Goal: Task Accomplishment & Management: Use online tool/utility

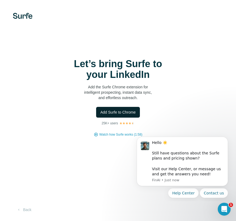
click at [132, 113] on span "Add Surfe to Chrome" at bounding box center [117, 112] width 35 height 5
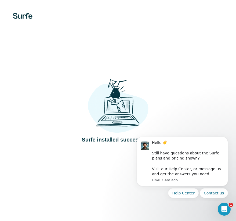
click at [191, 42] on div "Surfe installed successfully!" at bounding box center [118, 110] width 236 height 221
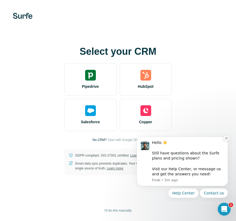
click at [225, 139] on icon "Dismiss notification" at bounding box center [226, 138] width 3 height 3
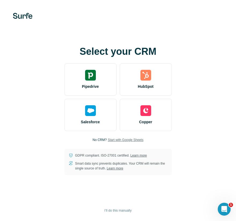
click at [122, 139] on span "Start with Google Sheets" at bounding box center [126, 139] width 36 height 5
drag, startPoint x: 128, startPoint y: 210, endPoint x: 131, endPoint y: 194, distance: 16.6
click at [128, 210] on span "I’ll do this manually" at bounding box center [117, 210] width 27 height 5
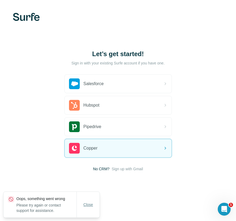
click at [88, 205] on span "Close" at bounding box center [88, 204] width 10 height 5
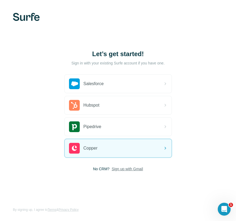
click at [117, 169] on span "Sign up with Gmail" at bounding box center [127, 168] width 31 height 5
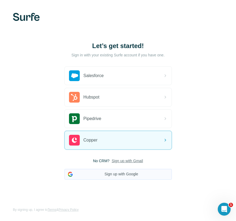
click at [116, 174] on button "Sign up with Google" at bounding box center [117, 174] width 107 height 11
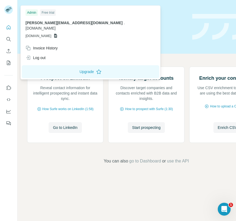
click at [10, 11] on rect at bounding box center [8, 9] width 9 height 9
click at [61, 65] on button "Upgrade" at bounding box center [90, 71] width 137 height 13
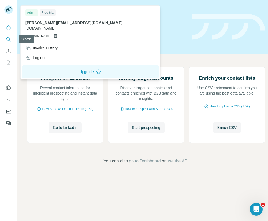
click at [9, 36] on button "Search" at bounding box center [8, 39] width 9 height 10
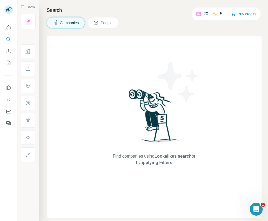
click at [125, 57] on div "Find companies using Lookalikes search or by applying Filters" at bounding box center [154, 127] width 97 height 182
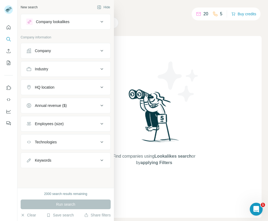
click at [47, 52] on div "Company" at bounding box center [43, 50] width 16 height 5
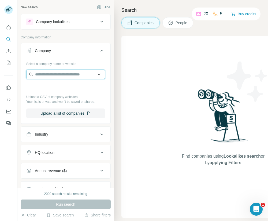
click at [58, 75] on input "text" at bounding box center [65, 75] width 79 height 10
click at [68, 116] on button "Upload a list of companies" at bounding box center [65, 113] width 79 height 10
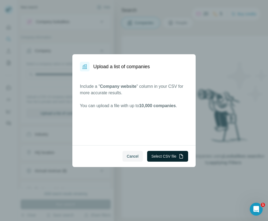
click at [158, 156] on button "Select CSV file" at bounding box center [167, 156] width 41 height 11
click at [174, 157] on button "Select CSV file" at bounding box center [167, 156] width 41 height 11
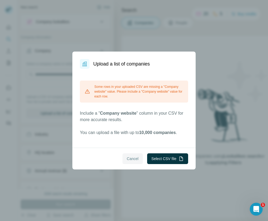
click at [136, 160] on span "Cancel" at bounding box center [133, 158] width 12 height 5
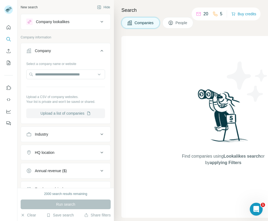
click at [83, 114] on button "Upload a list of companies" at bounding box center [65, 113] width 79 height 10
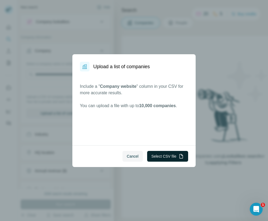
click at [151, 157] on button "Select CSV file" at bounding box center [167, 156] width 41 height 11
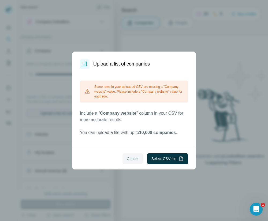
click at [133, 158] on span "Cancel" at bounding box center [133, 158] width 12 height 5
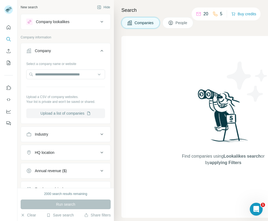
click at [68, 115] on button "Upload a list of companies" at bounding box center [65, 113] width 79 height 10
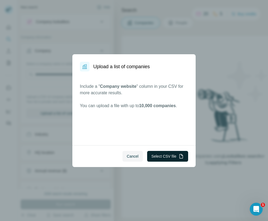
click at [157, 156] on button "Select CSV file" at bounding box center [167, 156] width 41 height 11
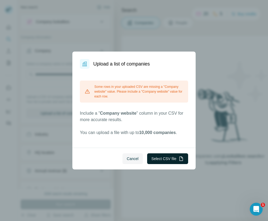
click at [173, 156] on button "Select CSV file" at bounding box center [167, 158] width 41 height 11
click at [135, 155] on button "Cancel" at bounding box center [133, 158] width 20 height 11
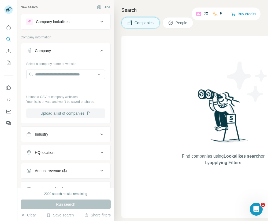
click at [70, 114] on button "Upload a list of companies" at bounding box center [65, 113] width 79 height 10
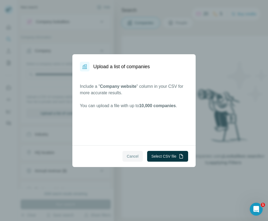
click at [134, 155] on span "Cancel" at bounding box center [133, 156] width 12 height 5
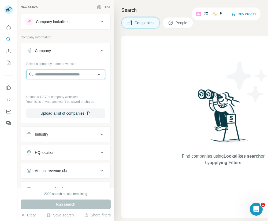
click at [49, 71] on input "text" at bounding box center [65, 75] width 79 height 10
type input "*"
click at [59, 75] on input "text" at bounding box center [65, 75] width 79 height 10
paste input "**********"
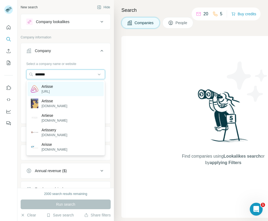
type input "*******"
click at [69, 87] on div "Artisse artisse.ai" at bounding box center [66, 89] width 76 height 14
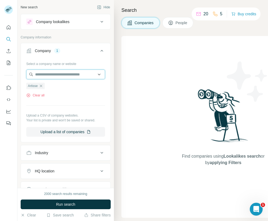
click at [72, 76] on input "text" at bounding box center [65, 75] width 79 height 10
